Goal: Find specific fact: Find contact information

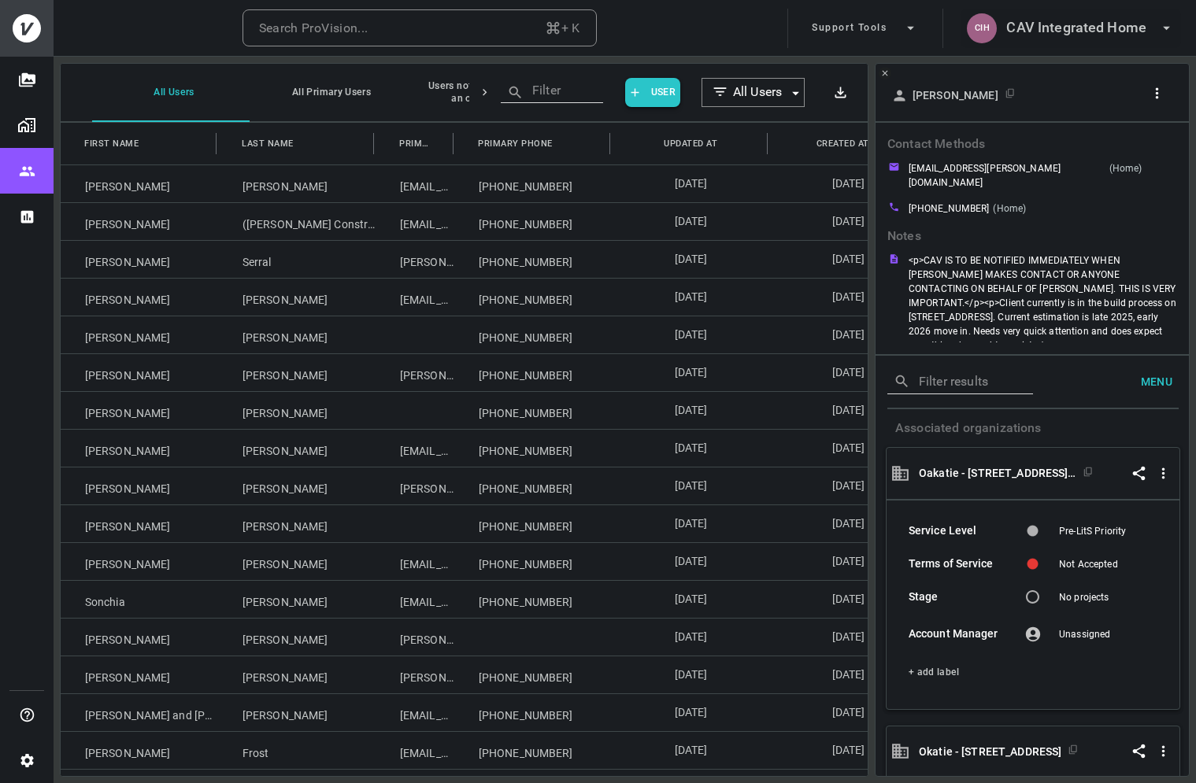
click at [1070, 35] on h6 "CAV Integrated Home" at bounding box center [1076, 28] width 140 height 23
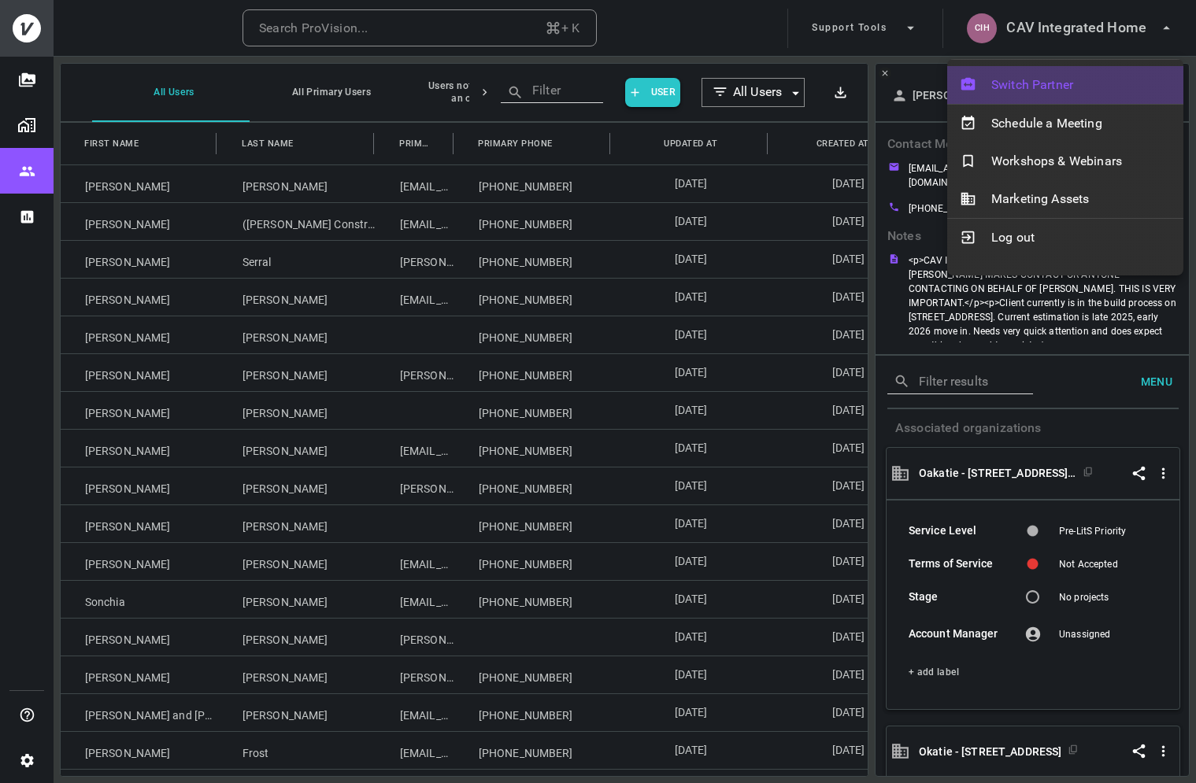
click at [1013, 72] on div "Switch Partner" at bounding box center [1065, 85] width 236 height 38
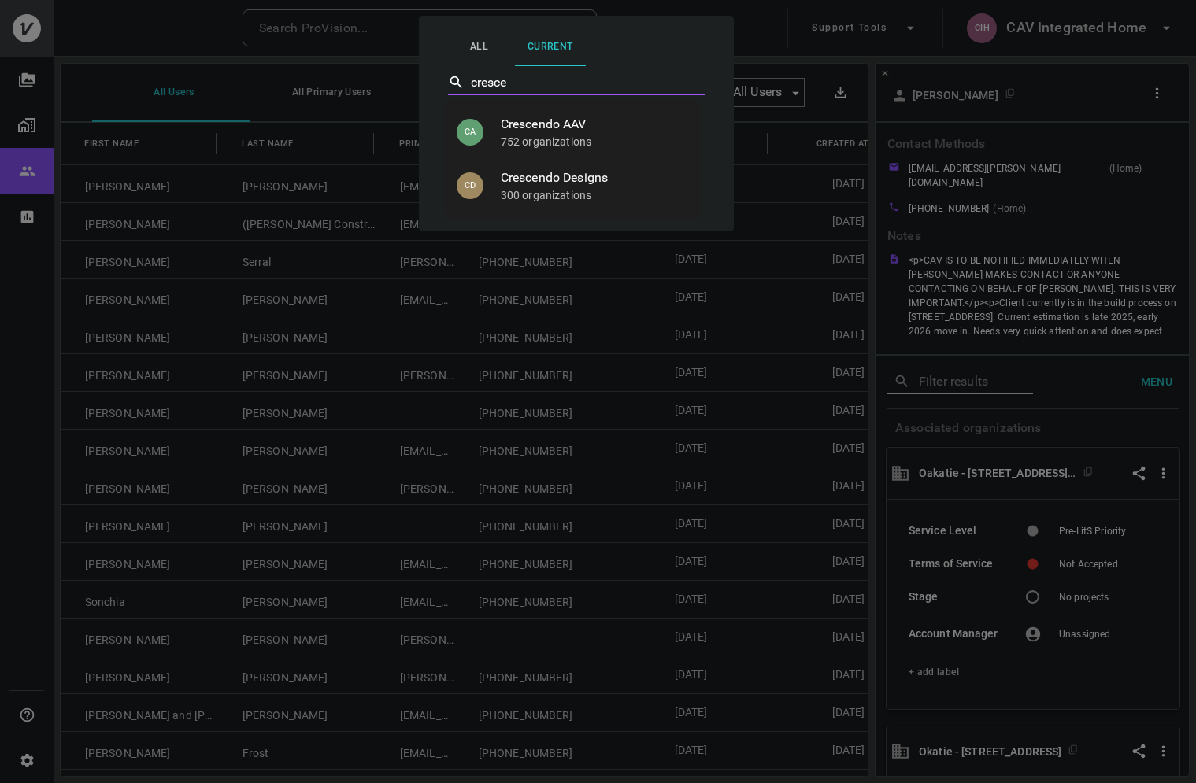
type input "Crescendo AAV"
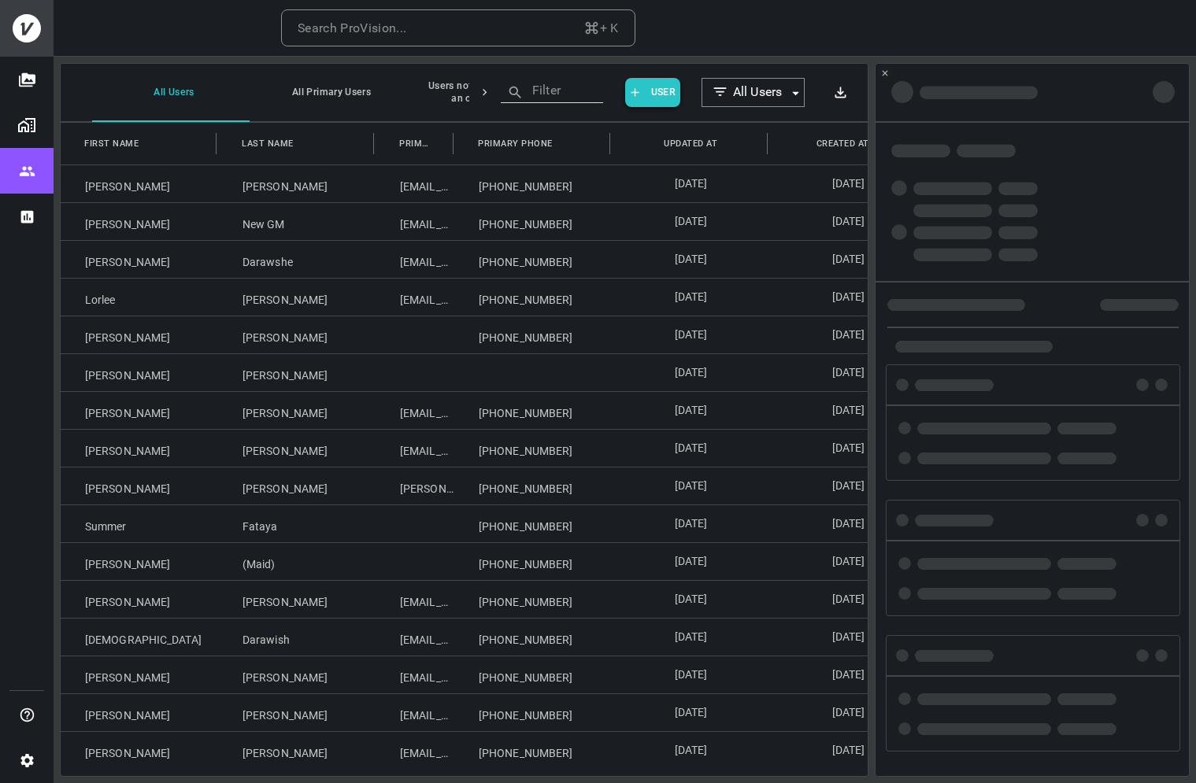
click at [1088, 33] on h6 "ProVision" at bounding box center [1115, 28] width 62 height 23
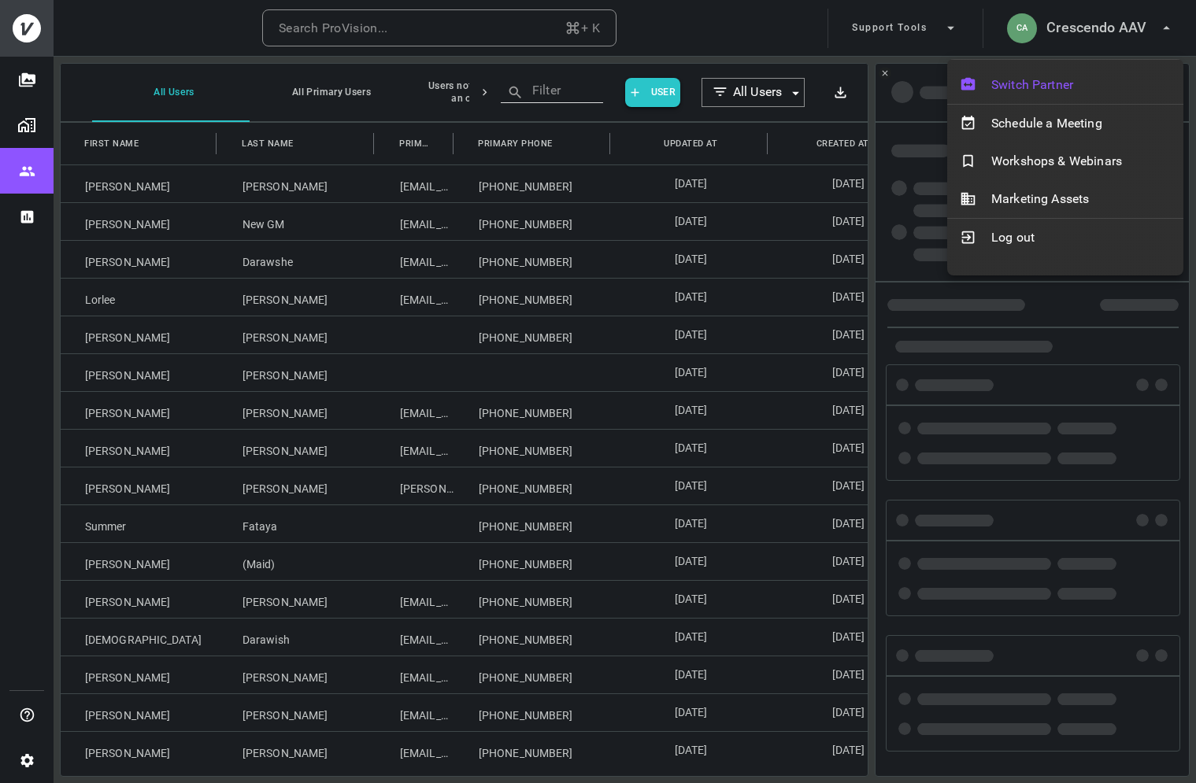
click at [1049, 76] on span "Switch Partner" at bounding box center [1081, 85] width 180 height 19
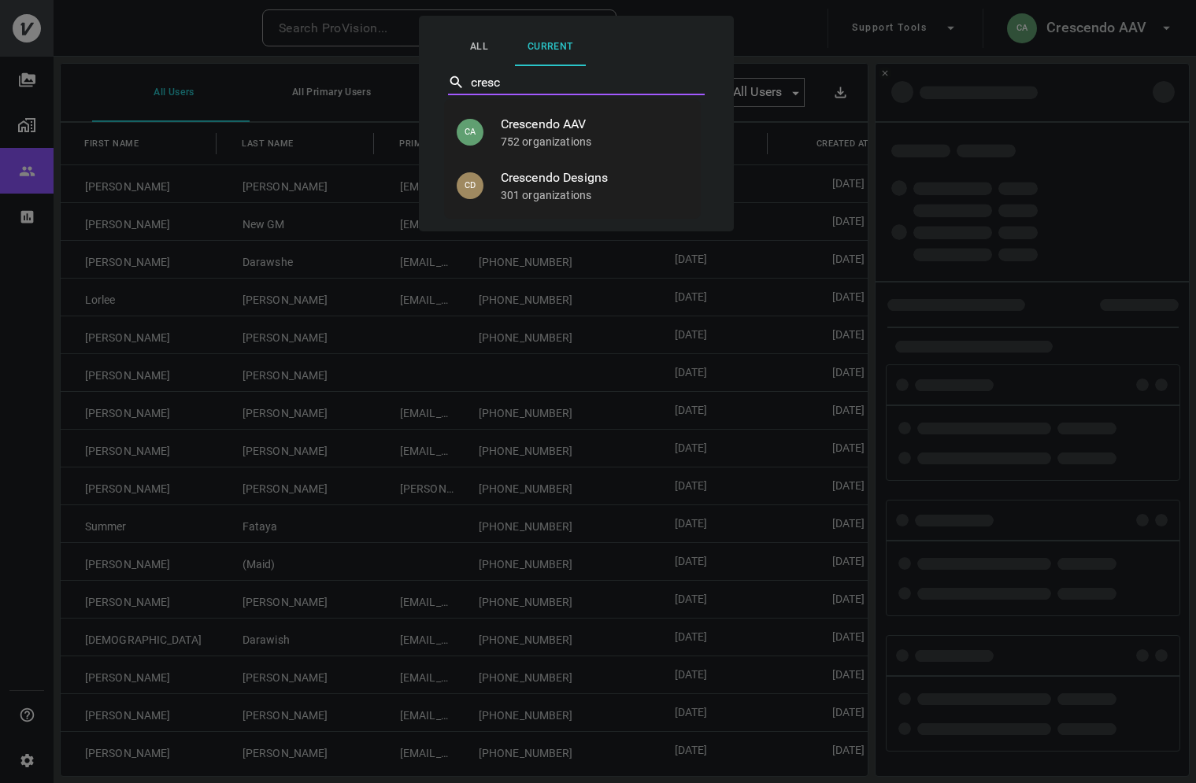
type input "cresce"
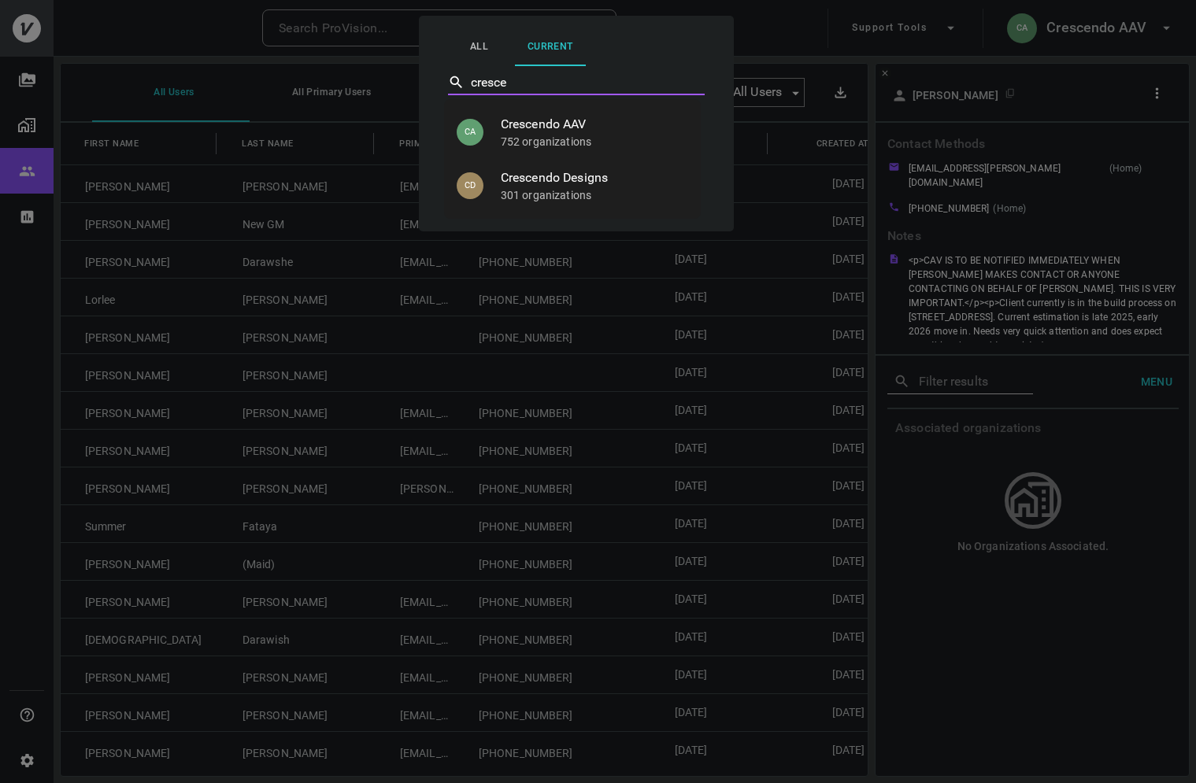
click at [550, 191] on p "301 organizations" at bounding box center [594, 195] width 187 height 16
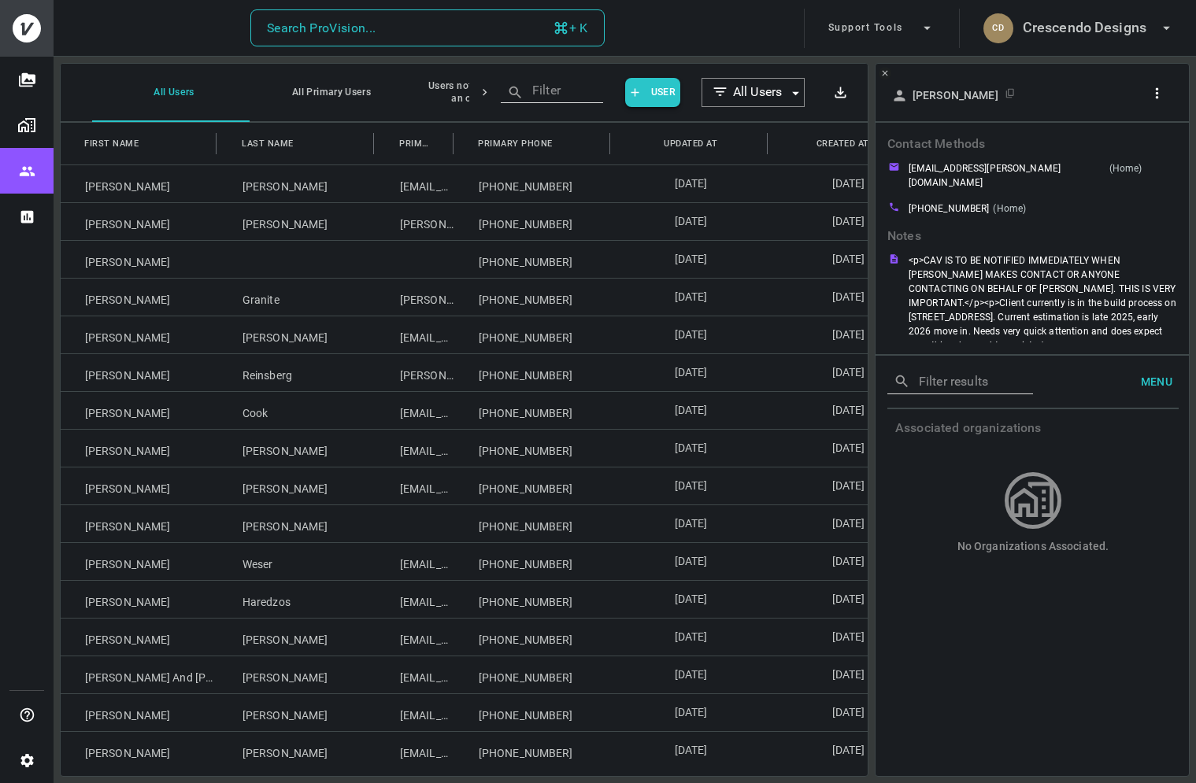
click at [441, 28] on button "Search ProVision... + K" at bounding box center [427, 28] width 354 height 38
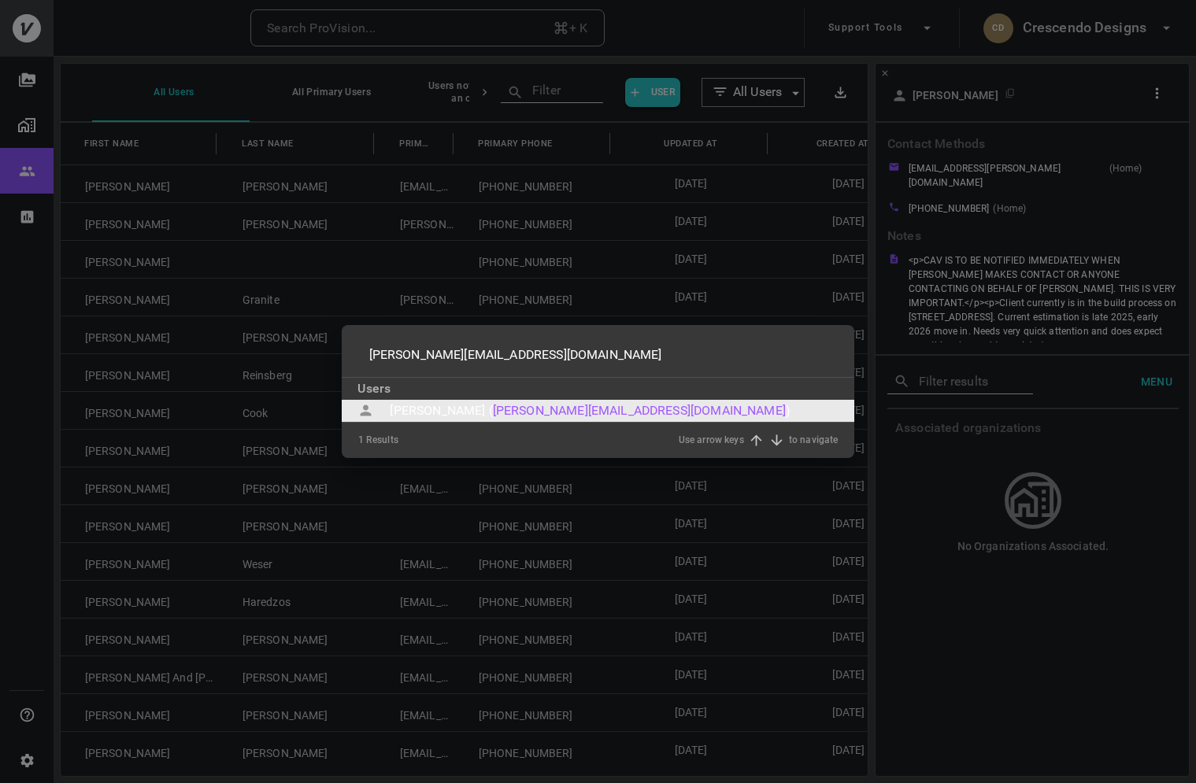
type input "[PERSON_NAME][EMAIL_ADDRESS][DOMAIN_NAME]"
click at [465, 420] on div "[PERSON_NAME] ( [PERSON_NAME][EMAIL_ADDRESS][DOMAIN_NAME] ) to select" at bounding box center [598, 411] width 512 height 22
type input "[PERSON_NAME][EMAIL_ADDRESS][DOMAIN_NAME]"
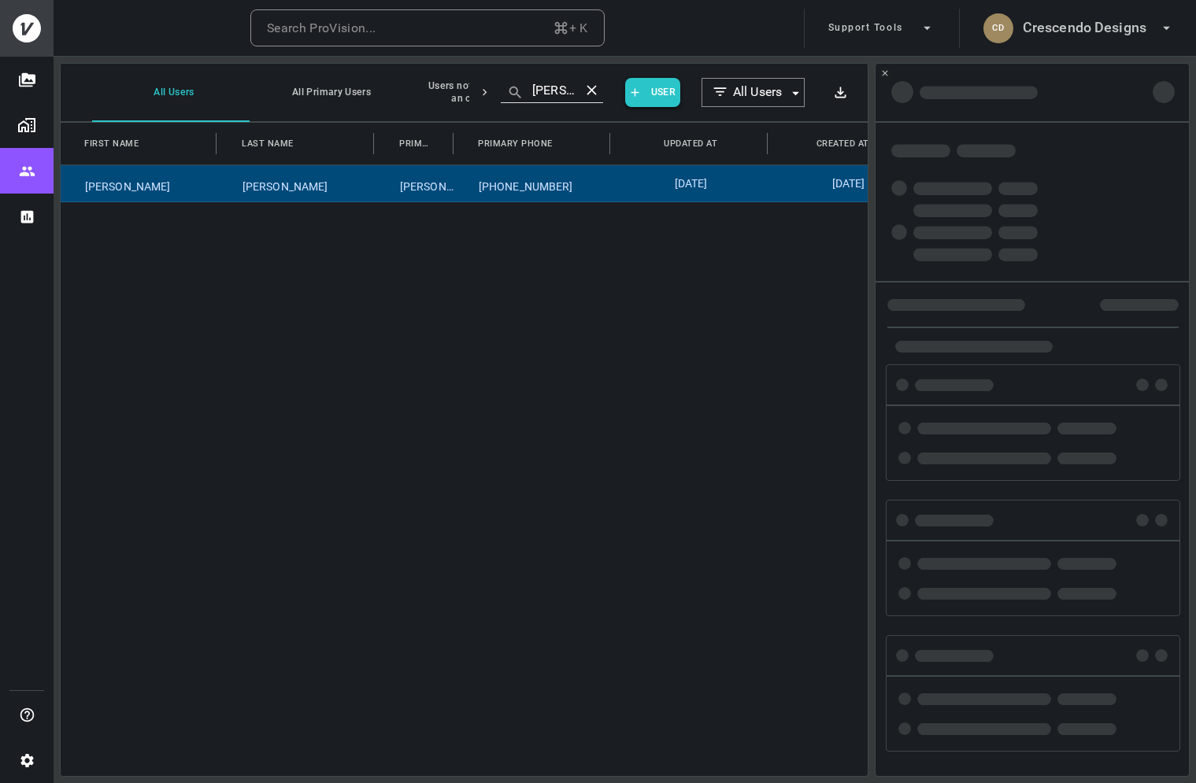
click at [465, 420] on div "0 Results Use arrow keys to navigate" at bounding box center [598, 417] width 480 height 35
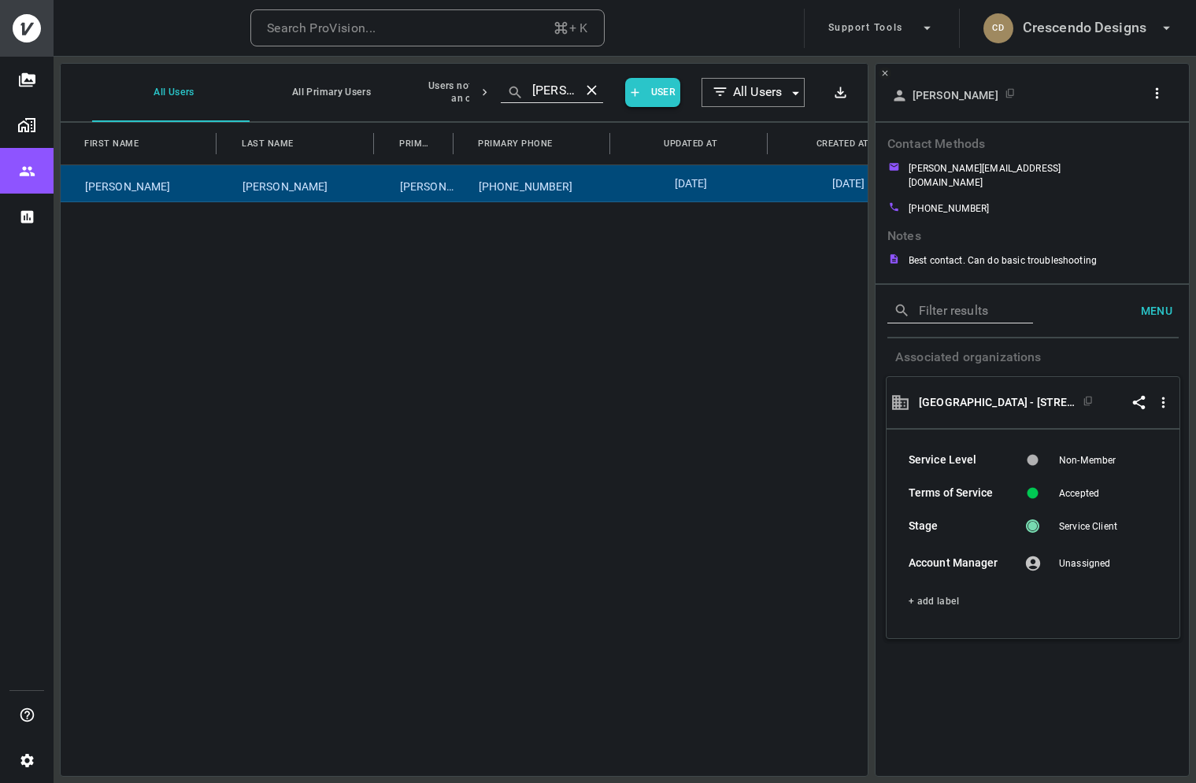
click at [1160, 92] on icon "button" at bounding box center [1157, 93] width 17 height 17
click at [1115, 157] on p "Copy Client ID" at bounding box center [1130, 150] width 79 height 19
